Goal: Information Seeking & Learning: Learn about a topic

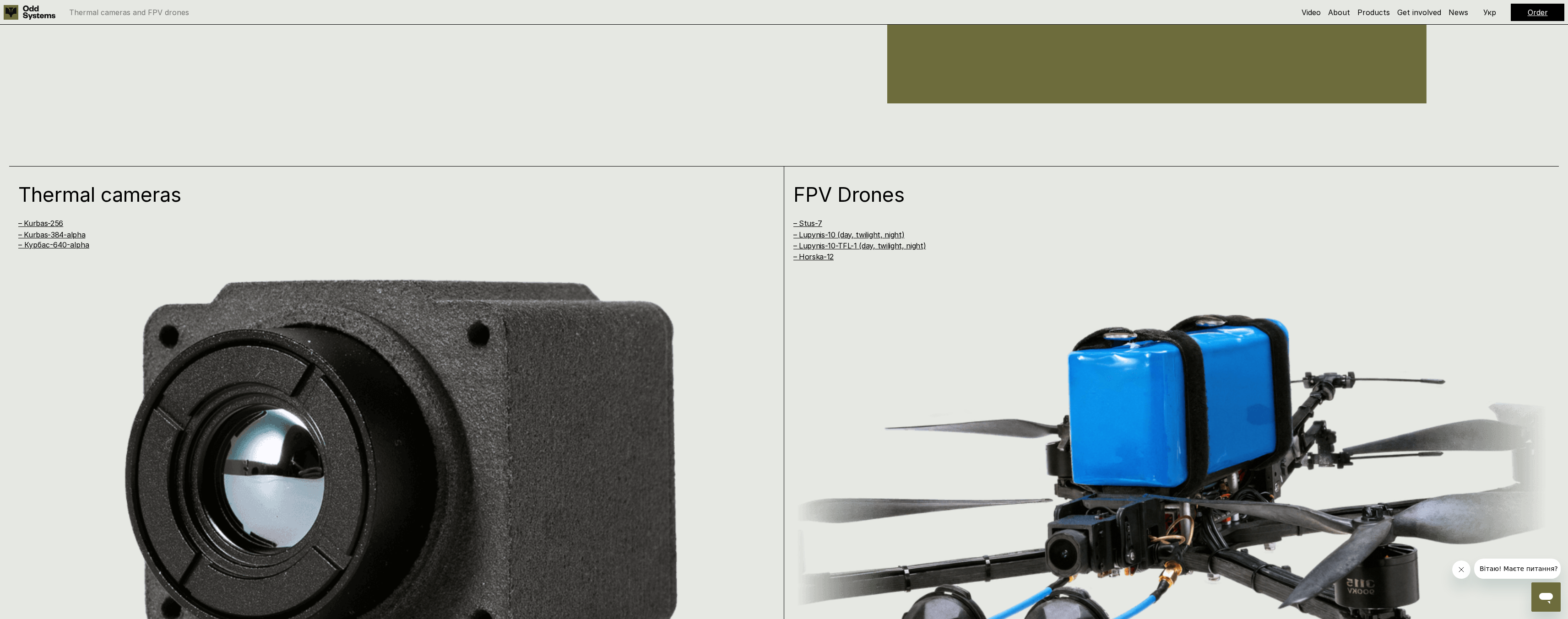
scroll to position [1182, 0]
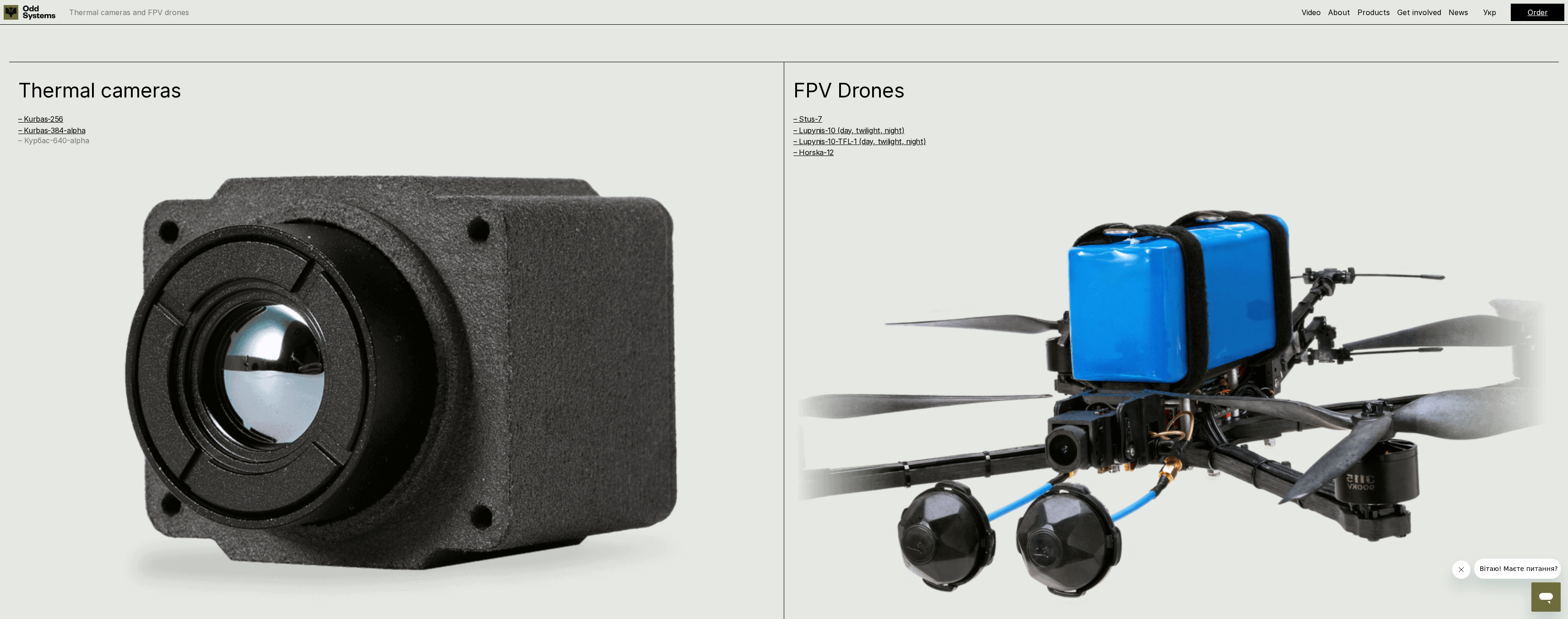
click at [64, 145] on link "– Курбас-640-alpha" at bounding box center [54, 140] width 71 height 9
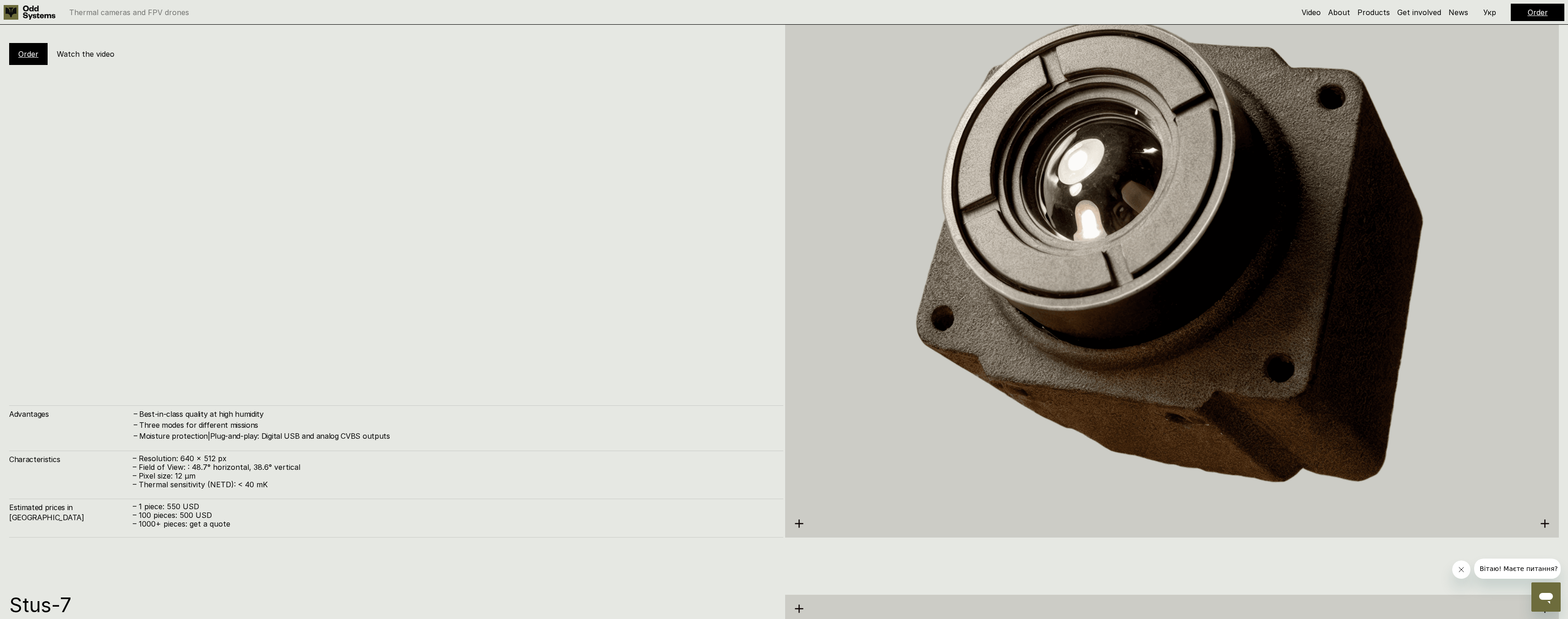
scroll to position [3138, 0]
click at [799, 517] on img at bounding box center [1172, 255] width 774 height 795
click at [801, 522] on img at bounding box center [1172, 255] width 774 height 795
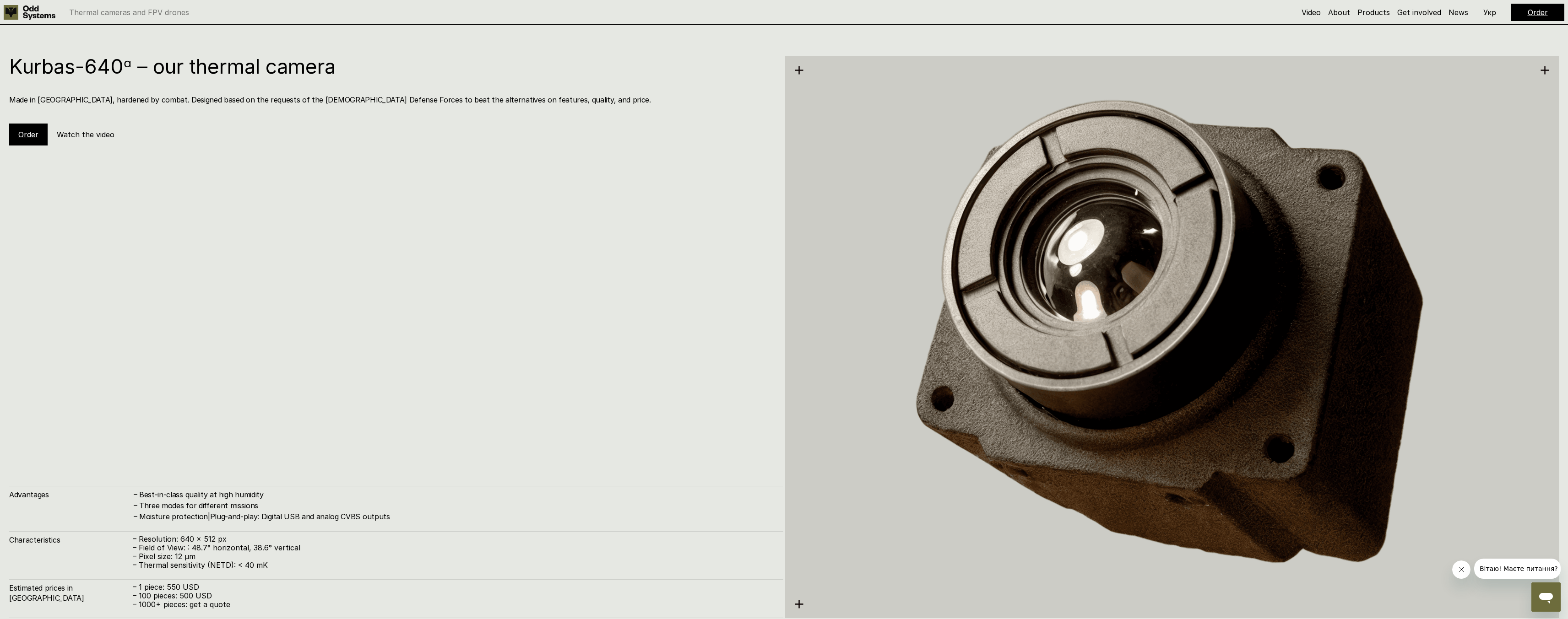
scroll to position [3014, 0]
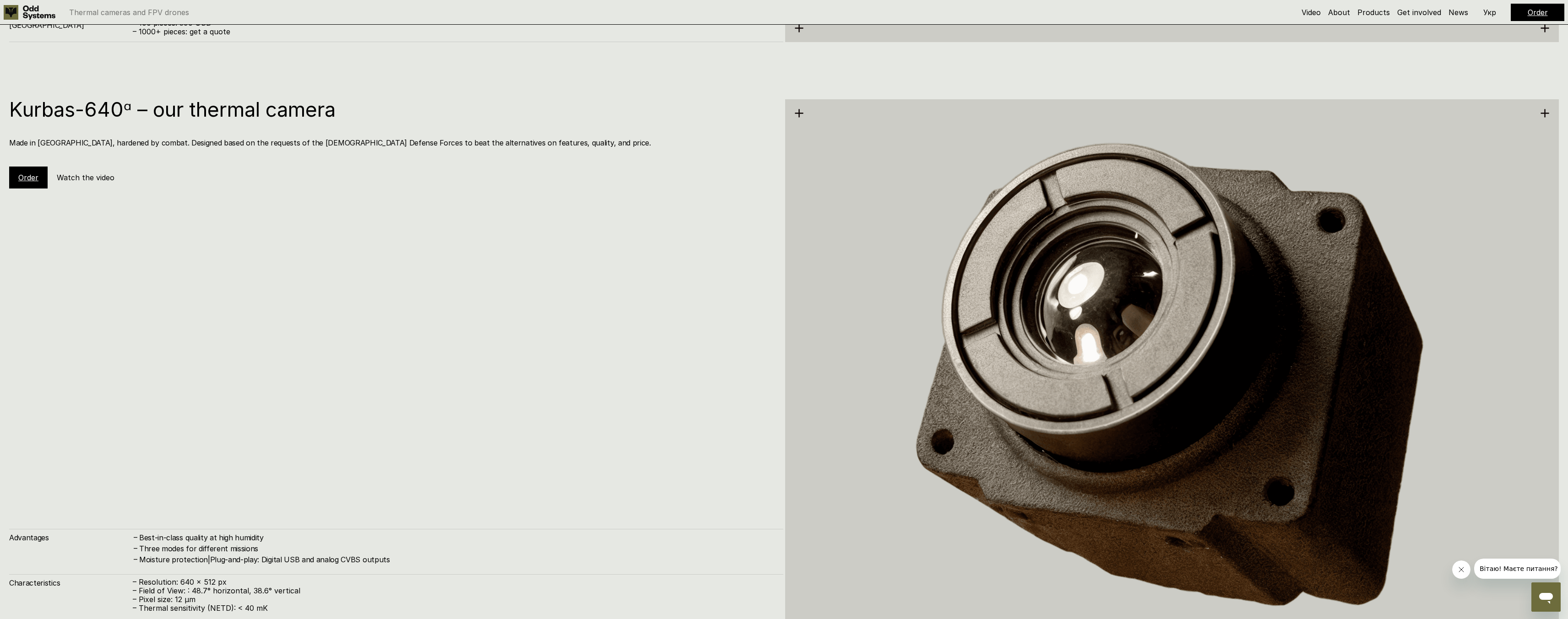
click at [310, 278] on div "Kurbas-640ᵅ – our thermal camera Made in [GEOGRAPHIC_DATA], hardened by combat.…" at bounding box center [396, 380] width 774 height 562
click at [97, 179] on h5 "Watch the video" at bounding box center [86, 177] width 57 height 10
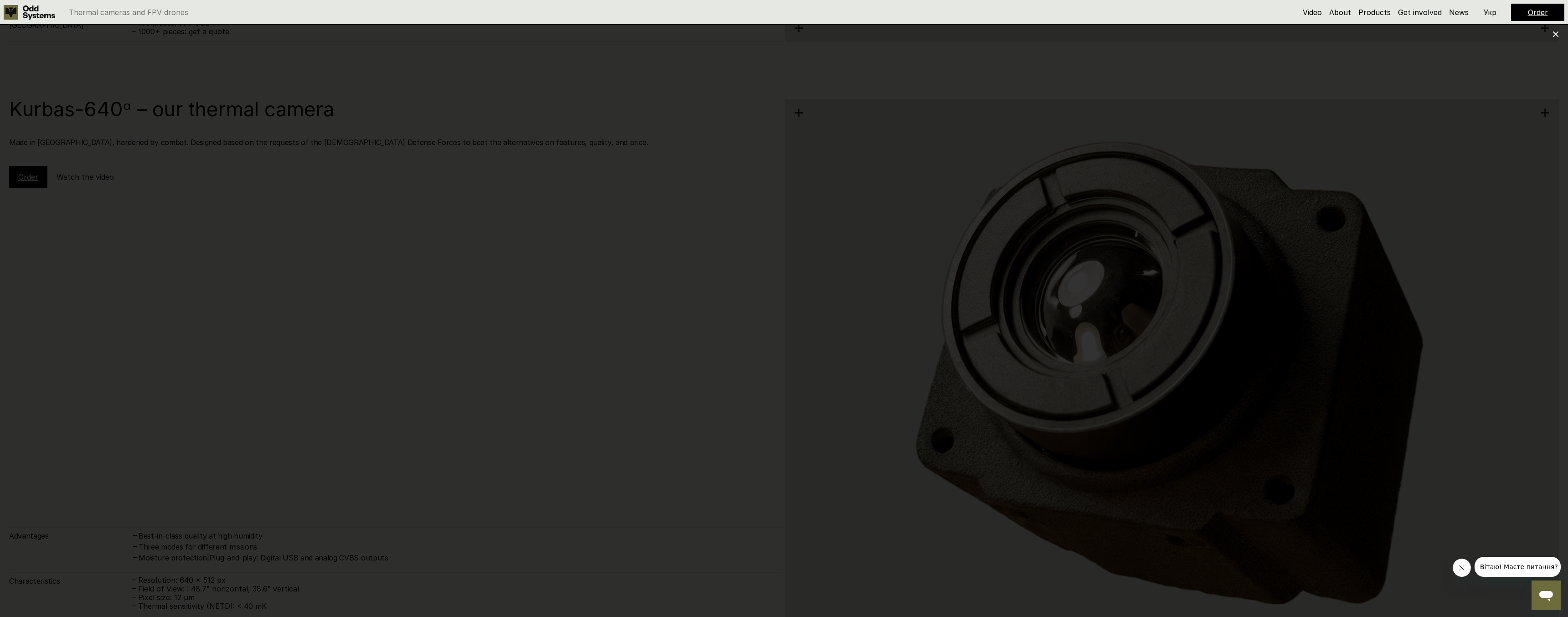
click at [1558, 32] on use at bounding box center [1556, 35] width 6 height 6
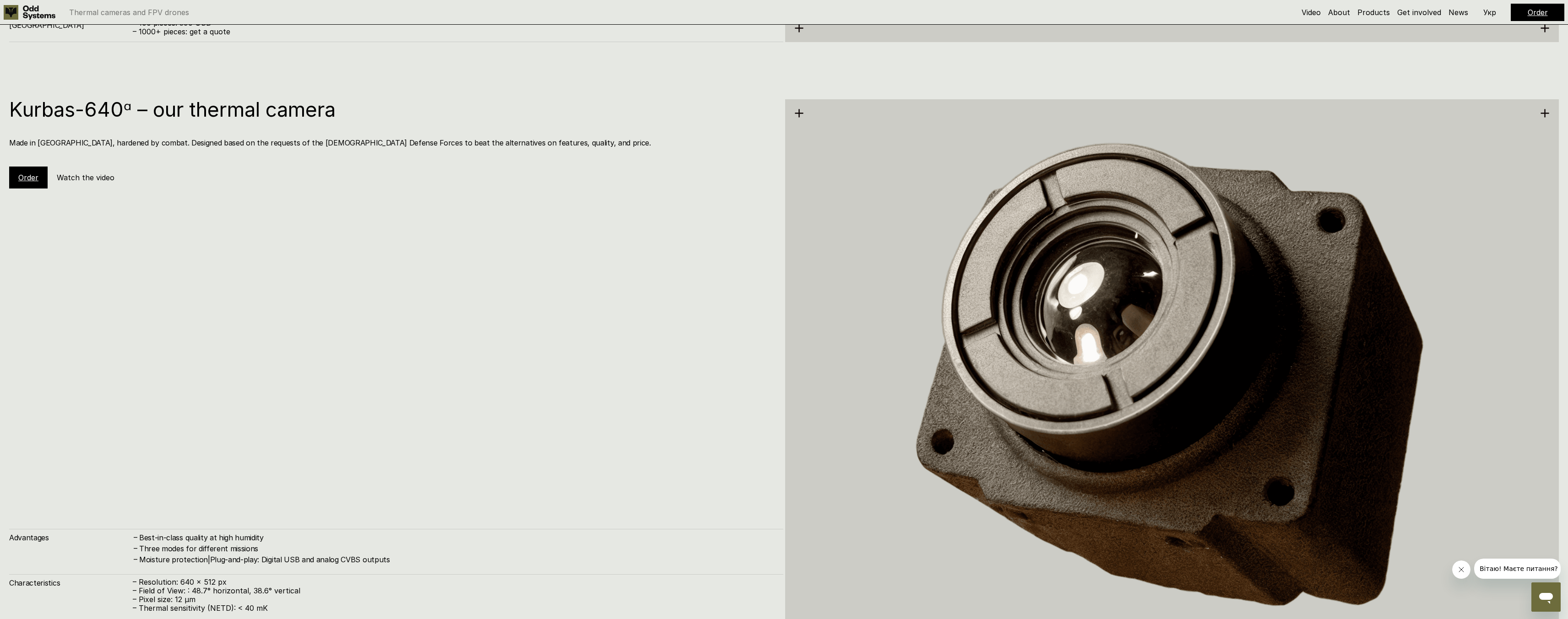
click at [798, 114] on img at bounding box center [1172, 380] width 774 height 795
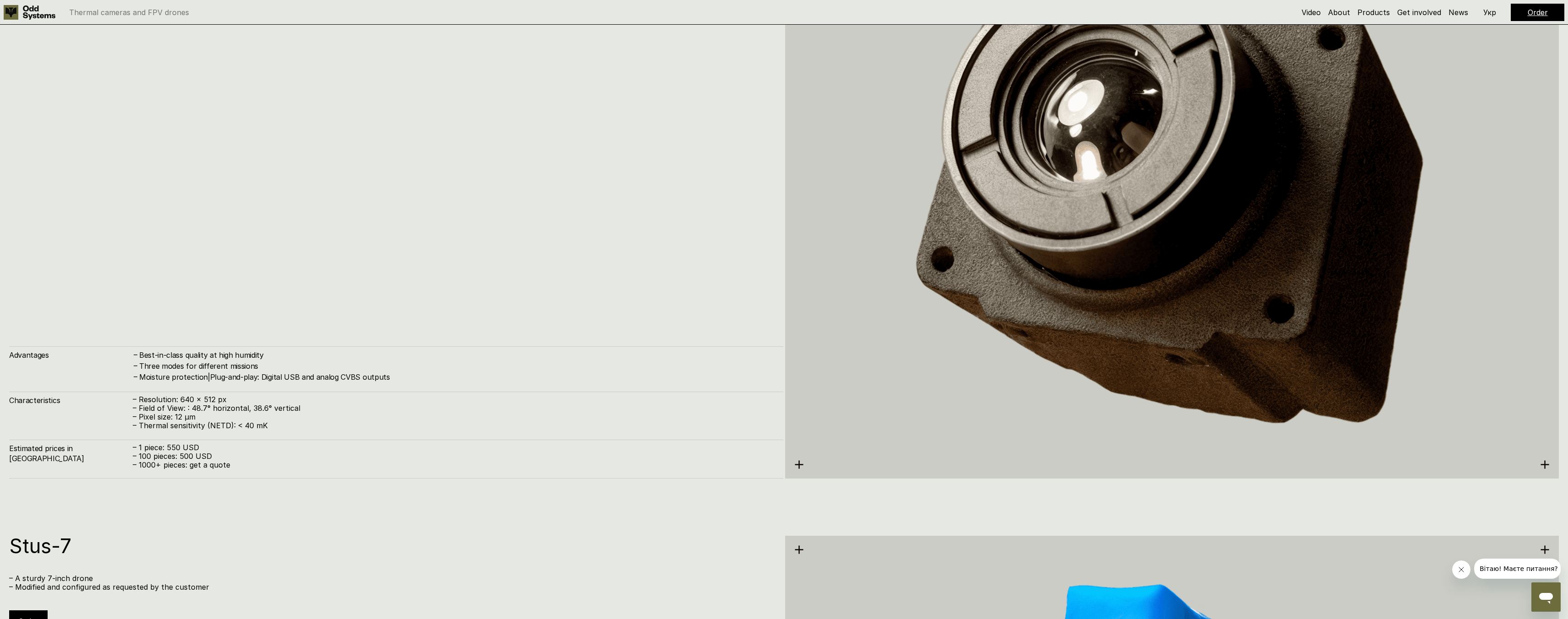
scroll to position [3196, 0]
click at [235, 435] on div "Advantages – Best-in-class quality at high humidity – Three modes for different…" at bounding box center [396, 412] width 774 height 133
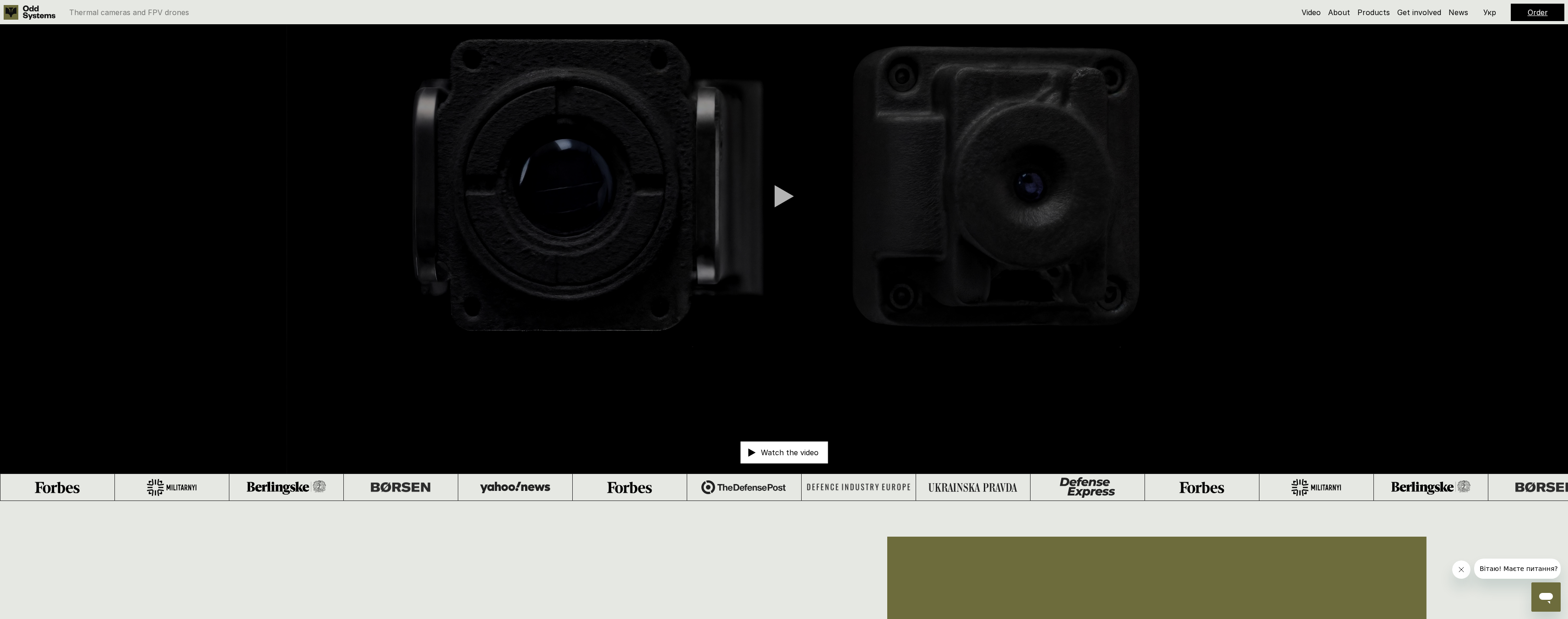
scroll to position [0, 0]
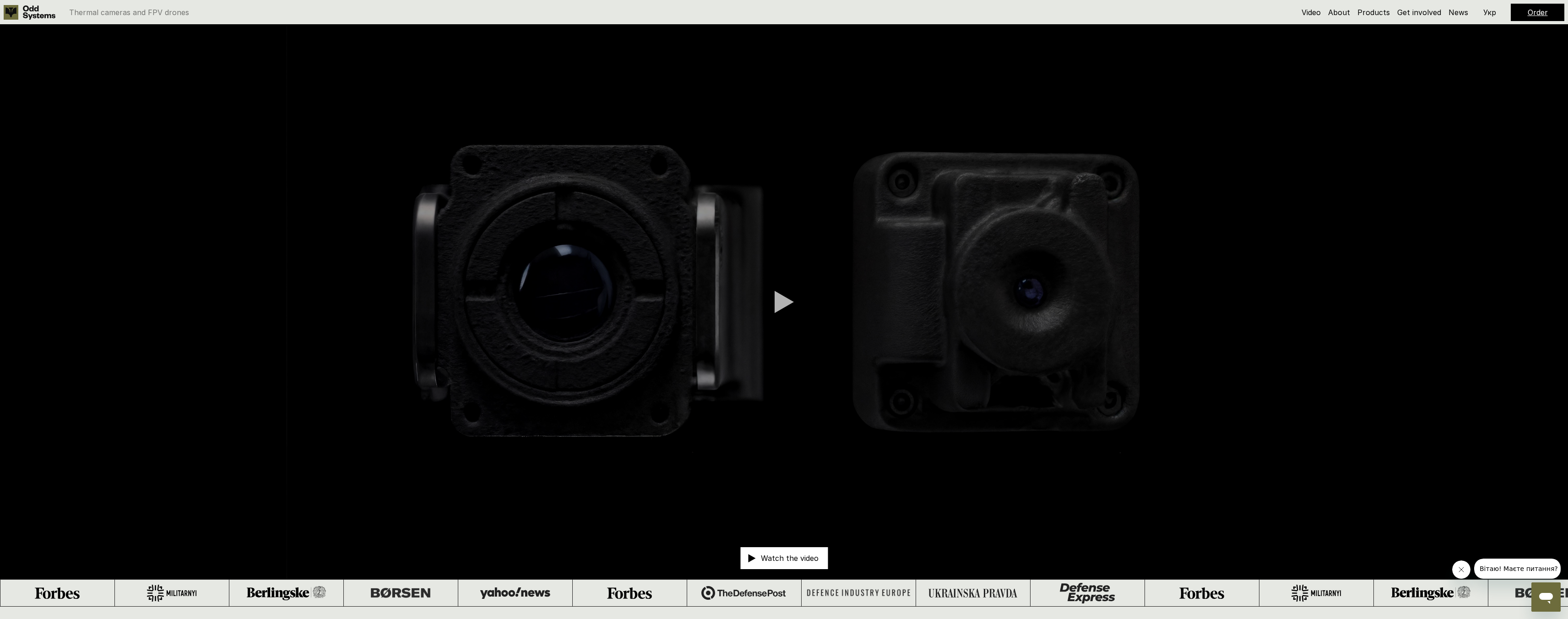
scroll to position [1182, 0]
